Goal: Find specific page/section: Find specific page/section

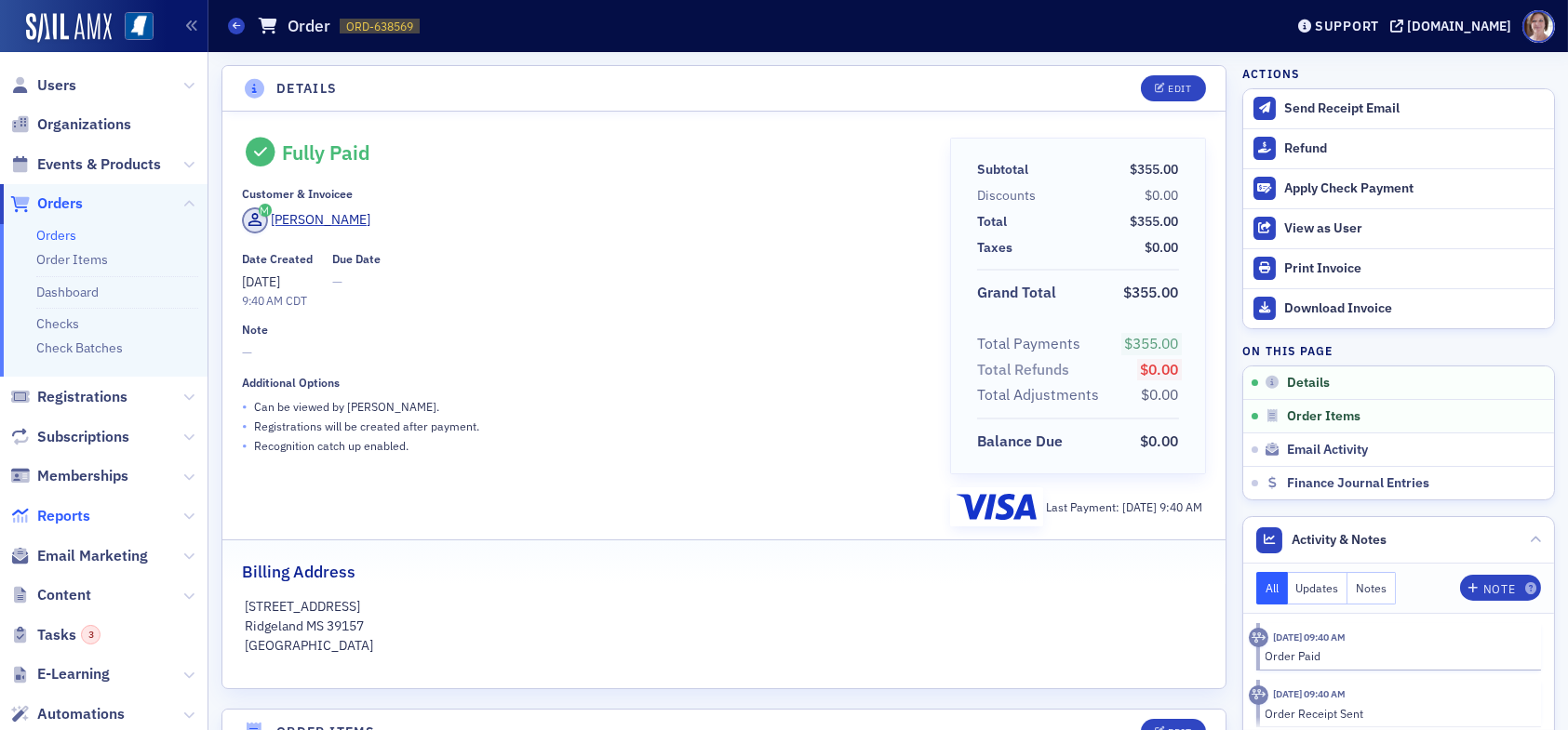
click at [76, 518] on span "Reports" at bounding box center [63, 517] width 53 height 20
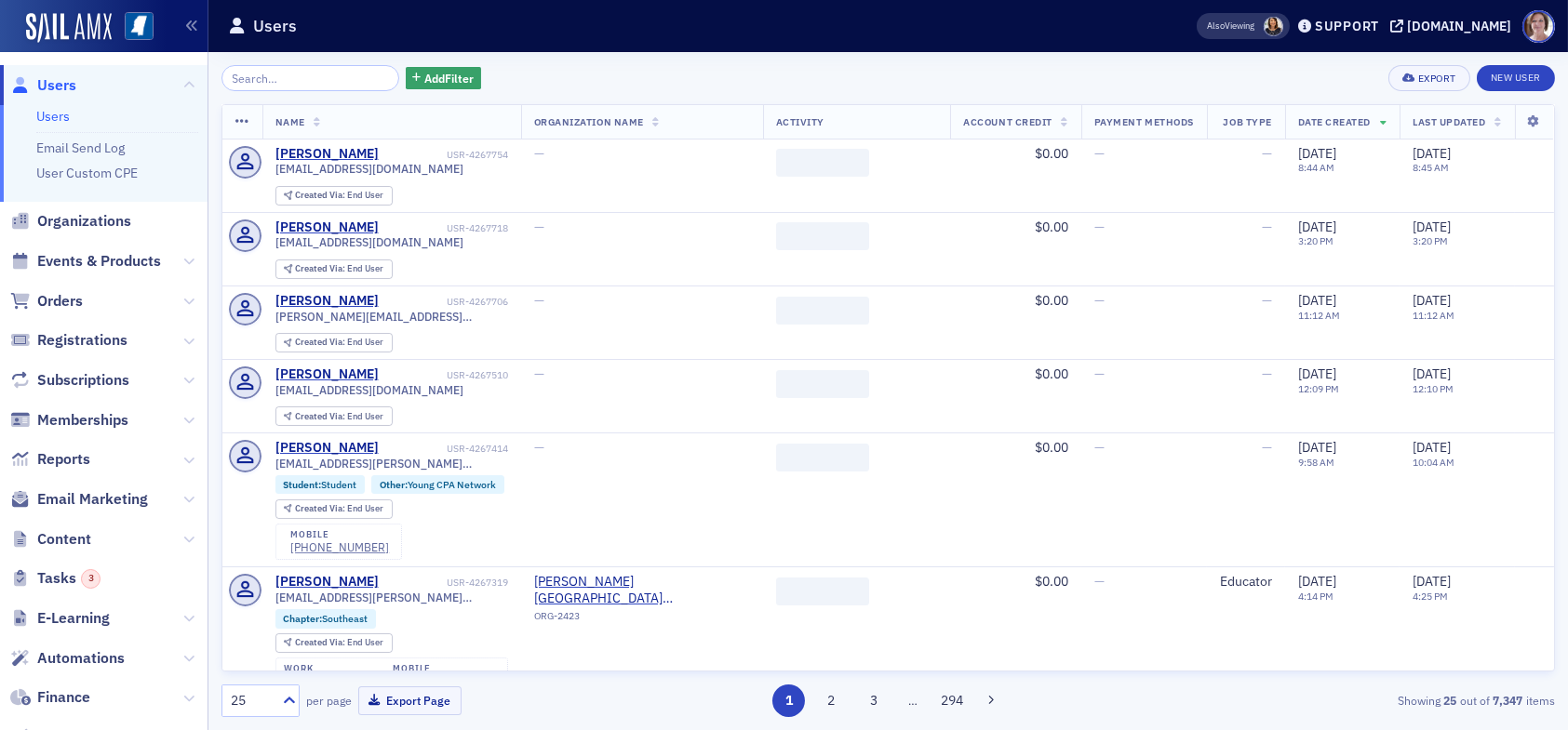
click at [323, 80] on input "search" at bounding box center [310, 78] width 178 height 26
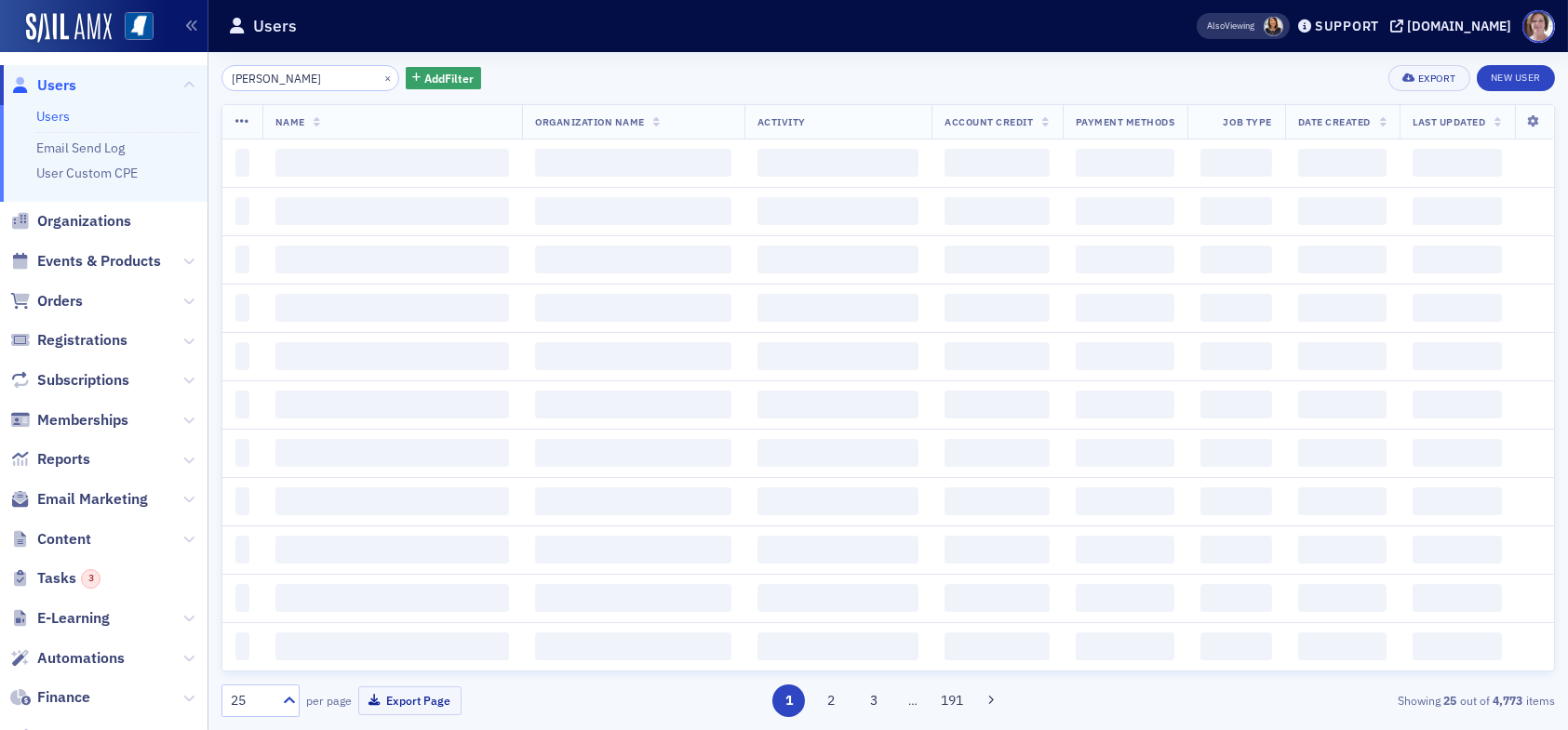
type input "[PERSON_NAME]"
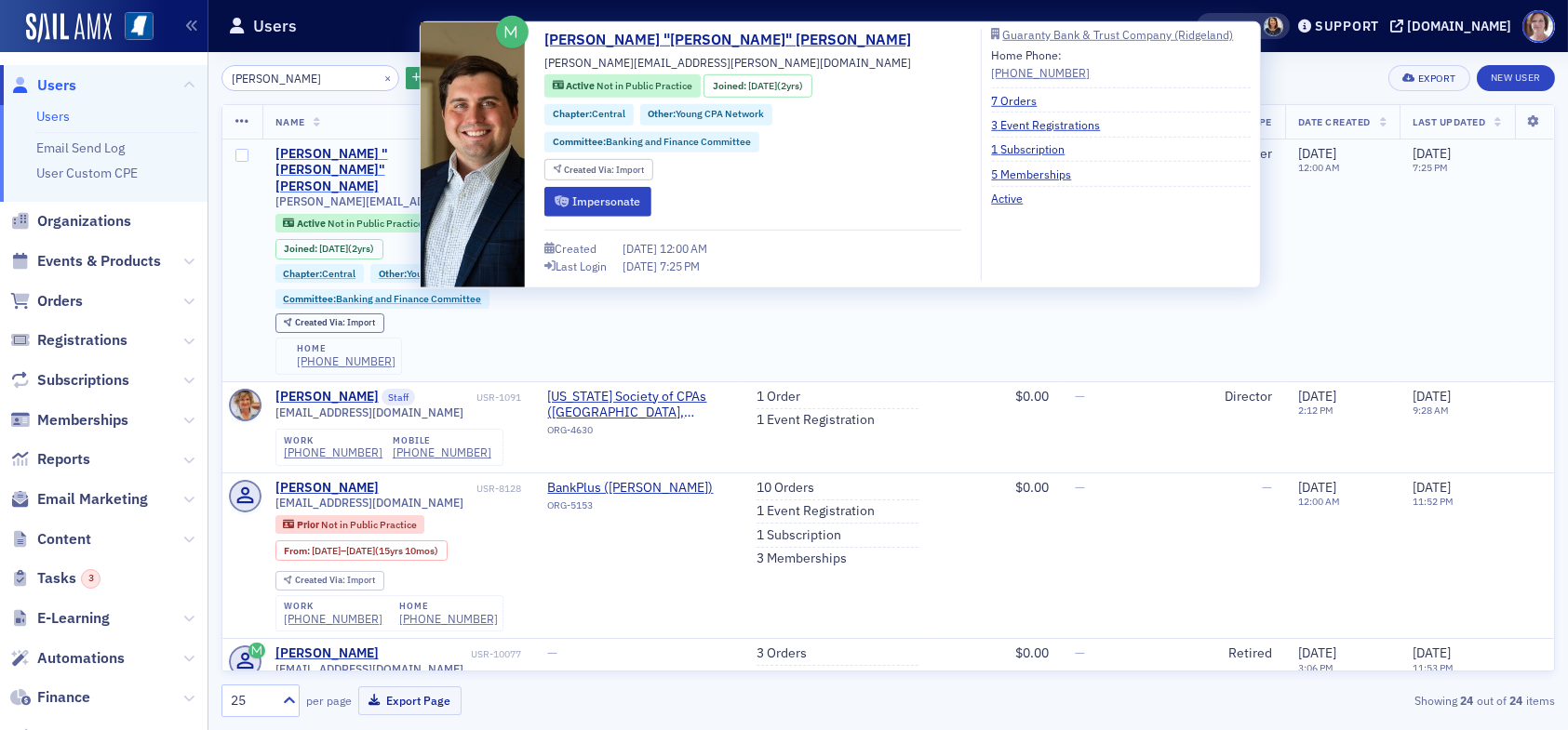
click at [383, 154] on div "[PERSON_NAME] "[PERSON_NAME]" [PERSON_NAME]" at bounding box center [374, 170] width 197 height 49
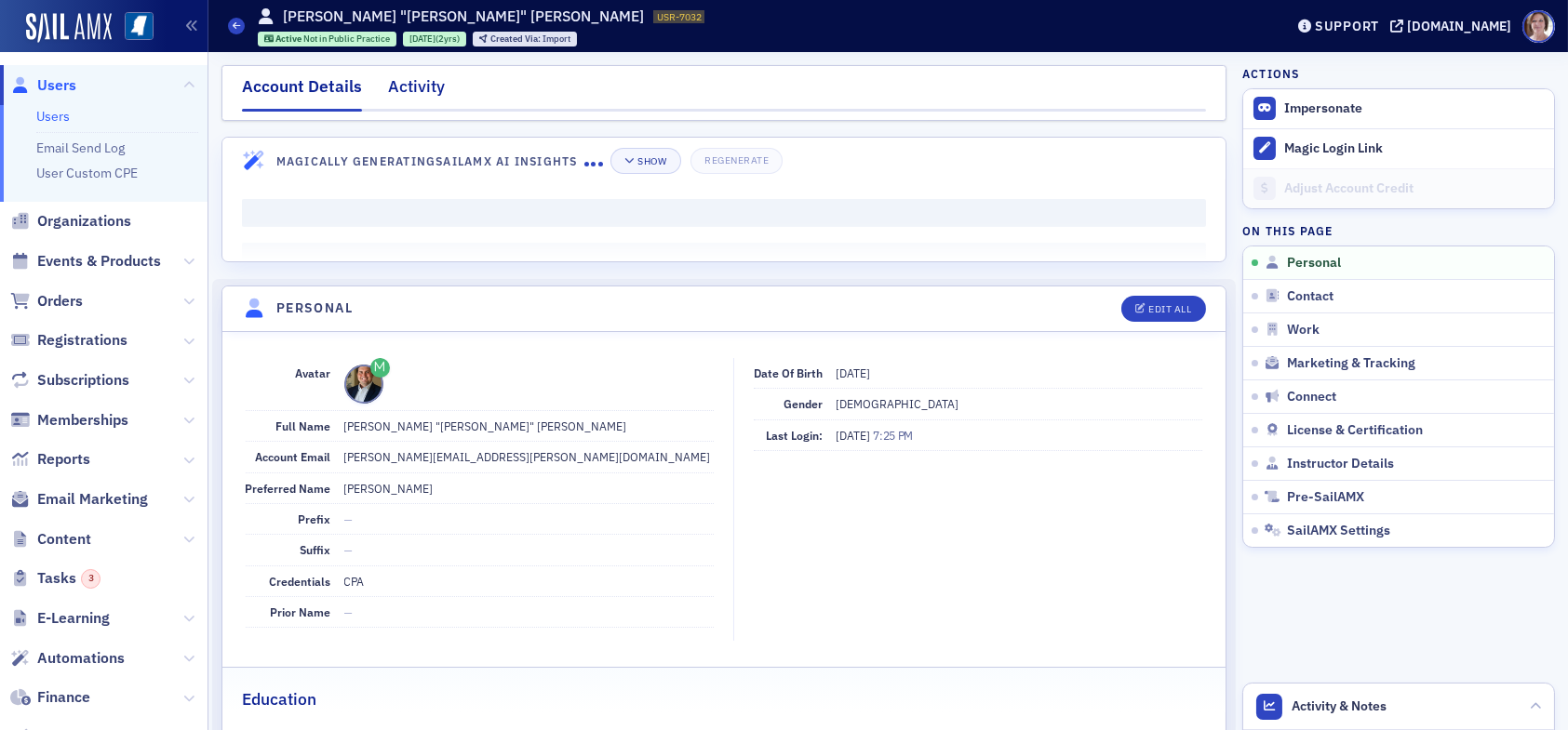
click at [417, 85] on div "Activity" at bounding box center [416, 91] width 57 height 34
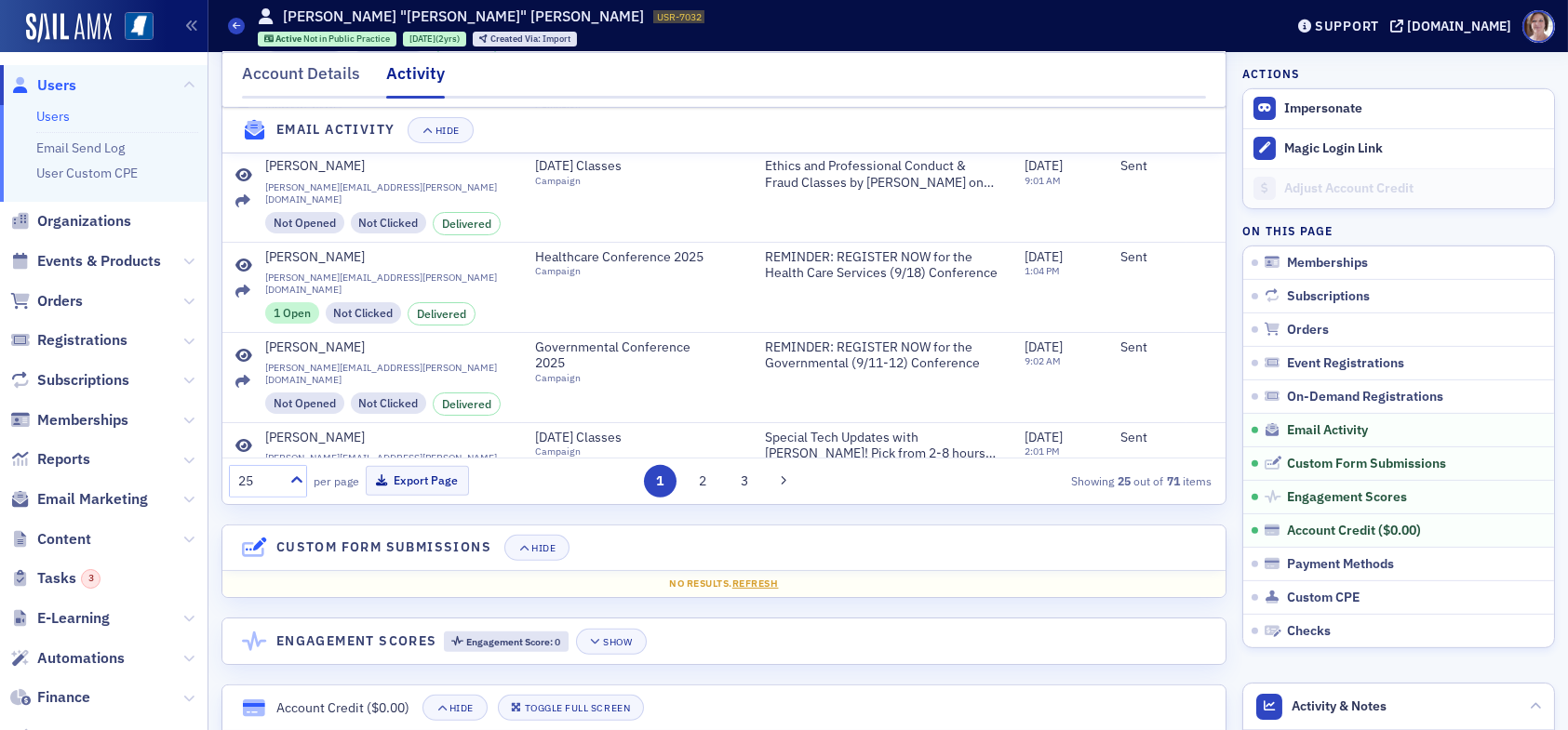
scroll to position [1987, 0]
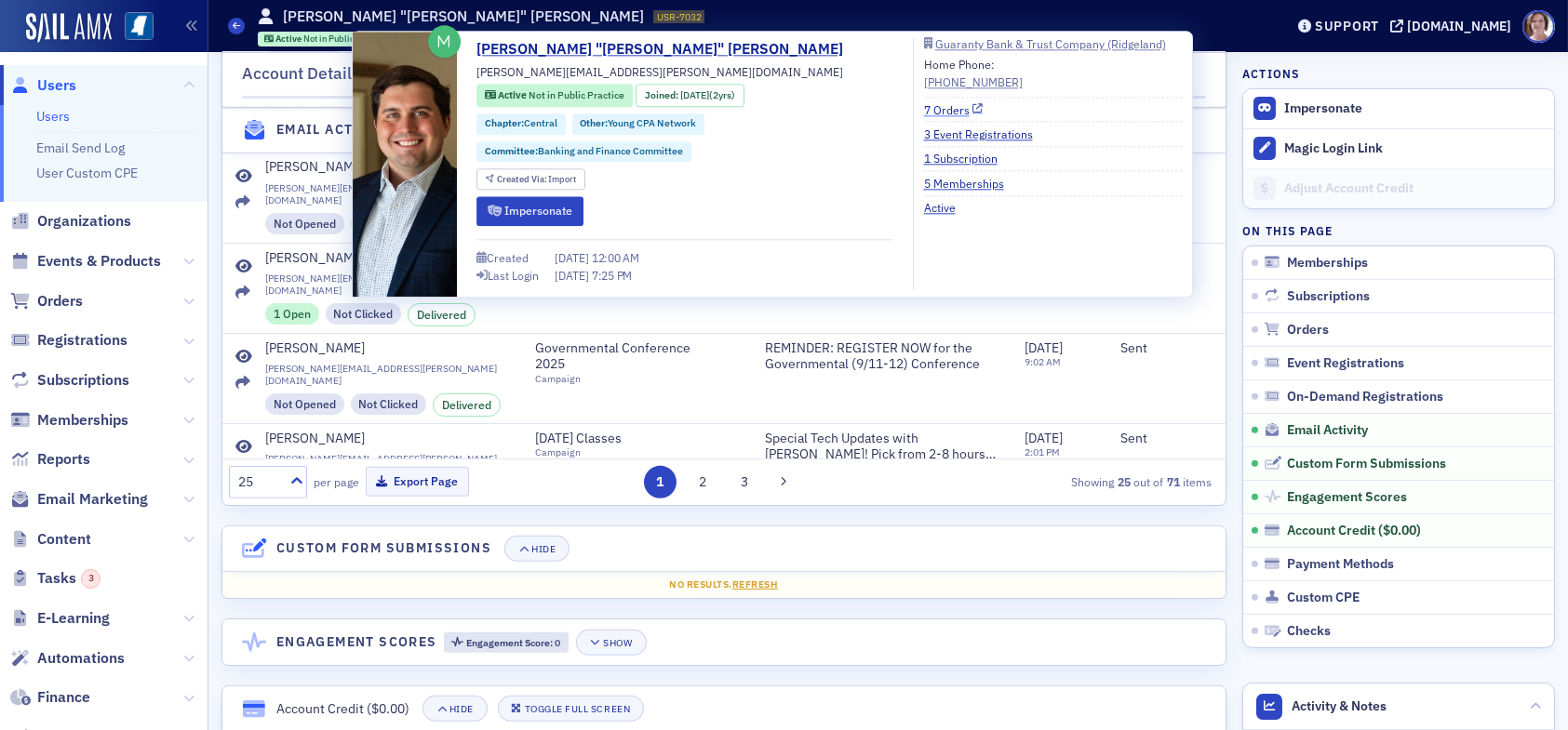
click at [950, 110] on link "7 Orders" at bounding box center [953, 110] width 60 height 17
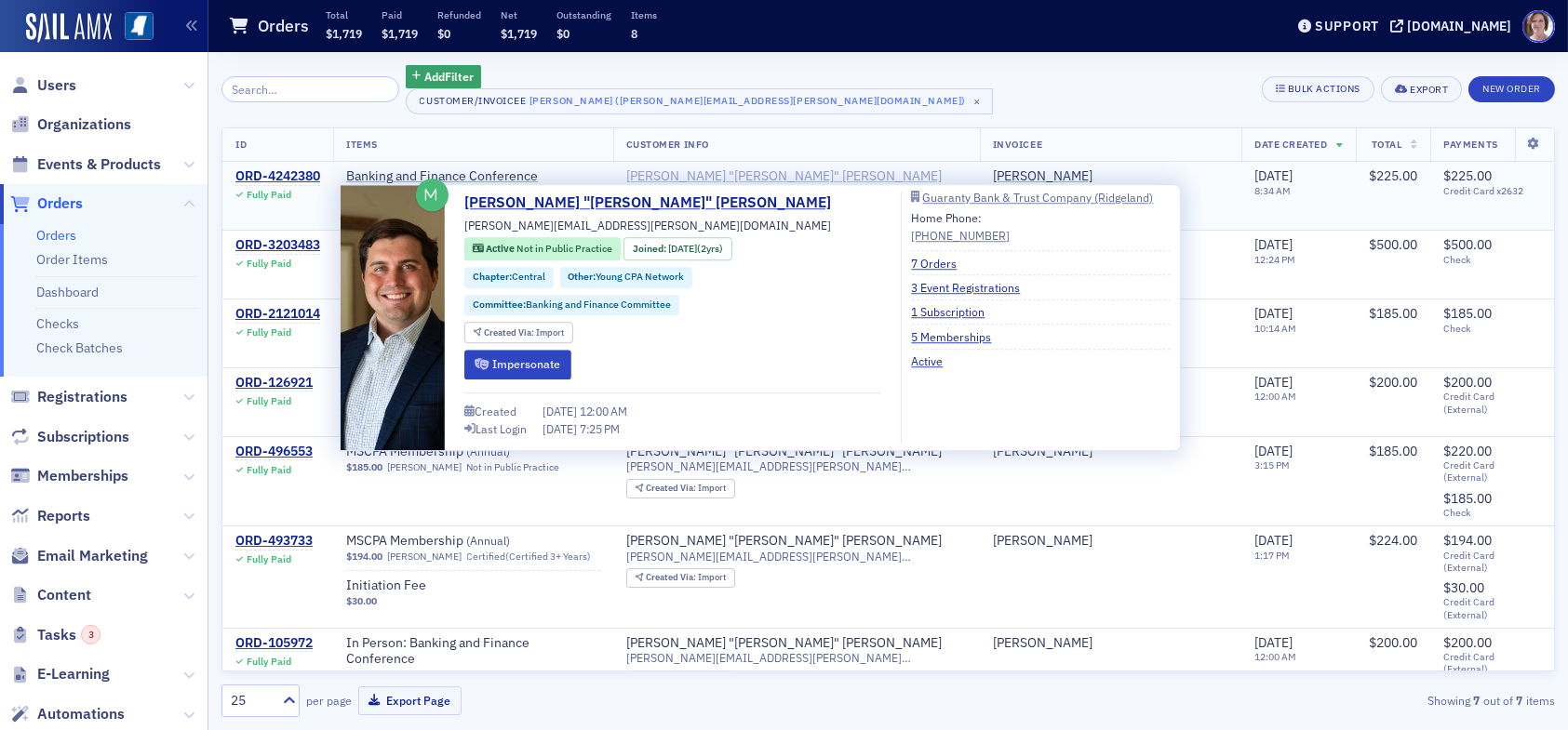
click at [752, 173] on div "James "Dylan" Edwards" at bounding box center [783, 177] width 316 height 17
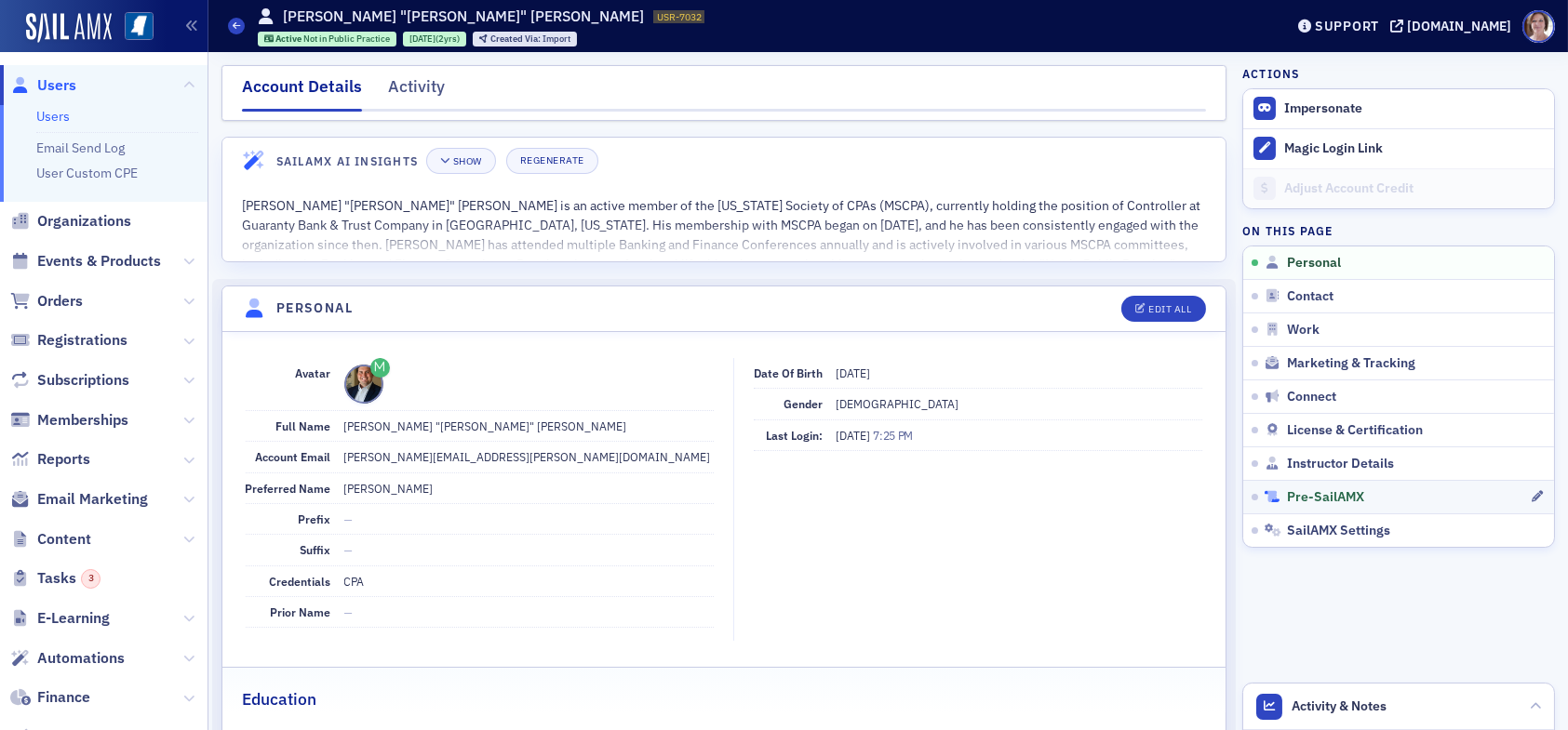
click at [1318, 494] on span "Pre-SailAMX" at bounding box center [1325, 498] width 77 height 17
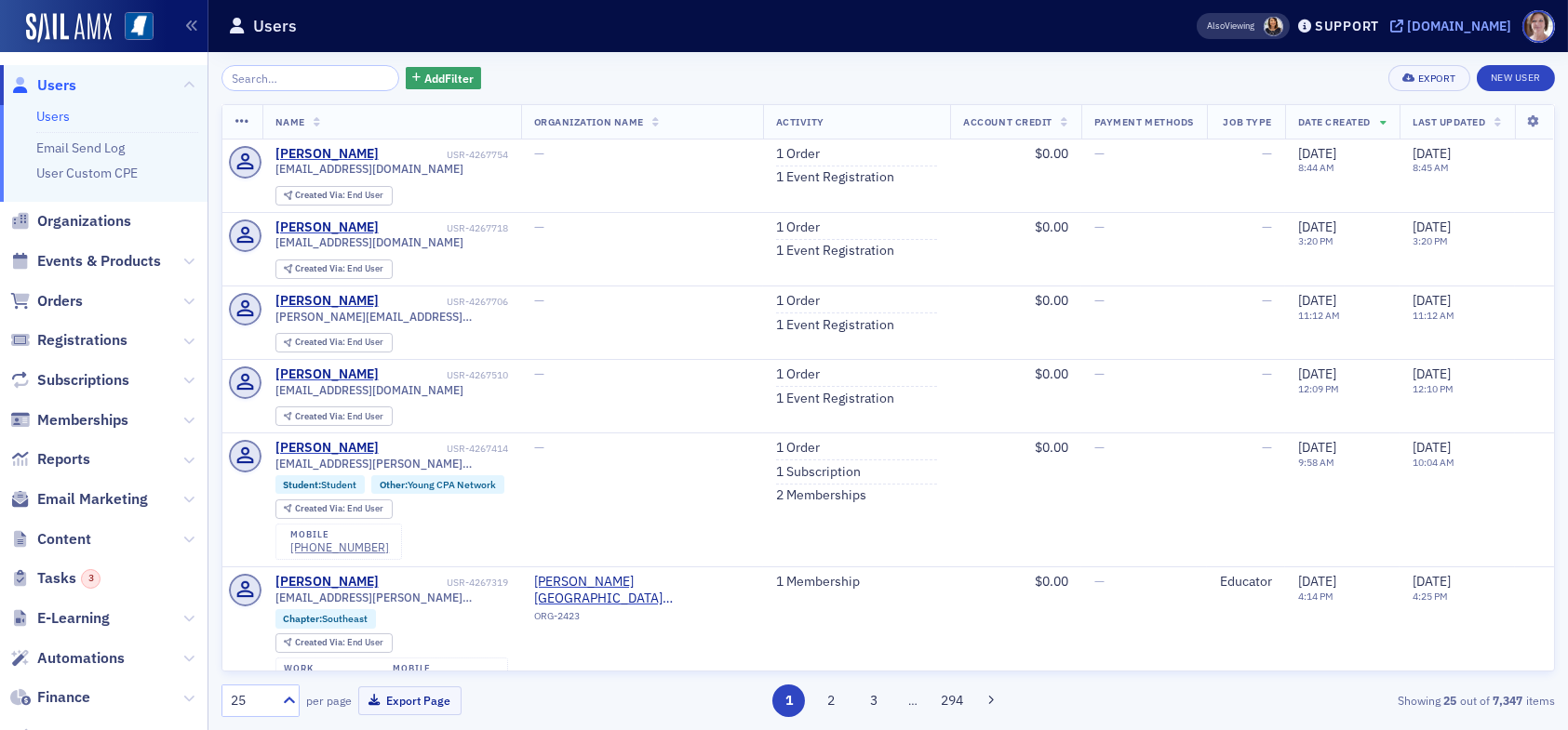
click at [1456, 26] on div "[DOMAIN_NAME]" at bounding box center [1459, 26] width 104 height 17
click at [77, 460] on span "Reports" at bounding box center [63, 460] width 53 height 20
